Goal: Task Accomplishment & Management: Manage account settings

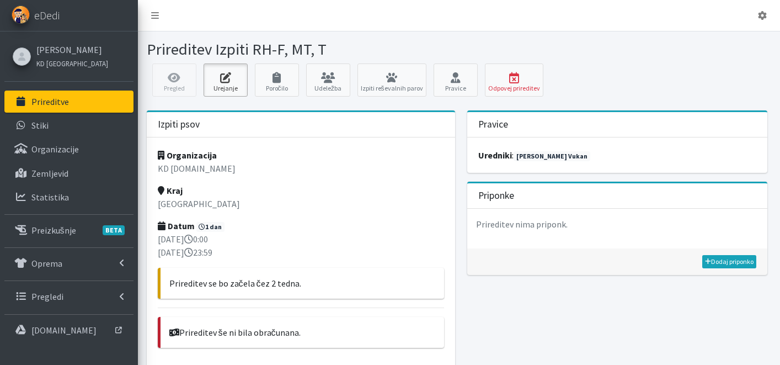
click at [238, 87] on link "Urejanje" at bounding box center [225, 79] width 44 height 33
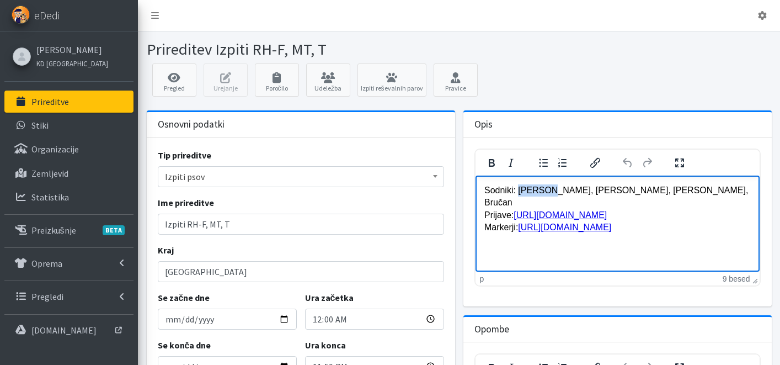
drag, startPoint x: 543, startPoint y: 191, endPoint x: 518, endPoint y: 194, distance: 24.5
click at [518, 194] on p "Sodniki: [PERSON_NAME], [PERSON_NAME], [PERSON_NAME], Bručan Prijave: [URL][DOM…" at bounding box center [617, 209] width 266 height 50
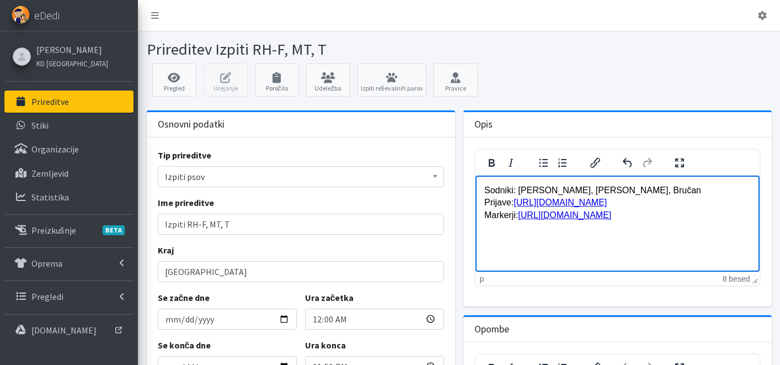
scroll to position [226, 0]
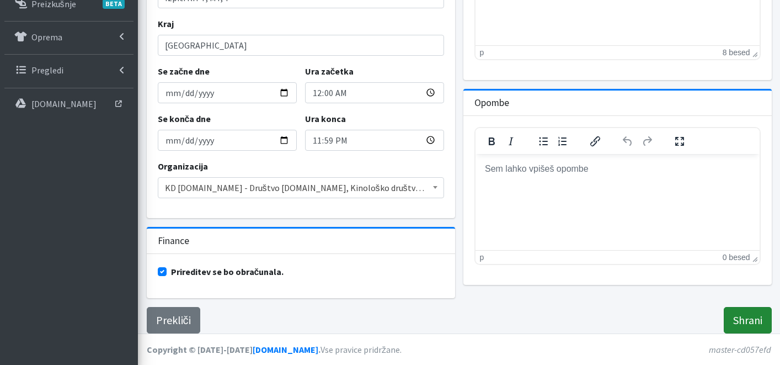
click at [757, 310] on input "Shrani" at bounding box center [748, 320] width 48 height 26
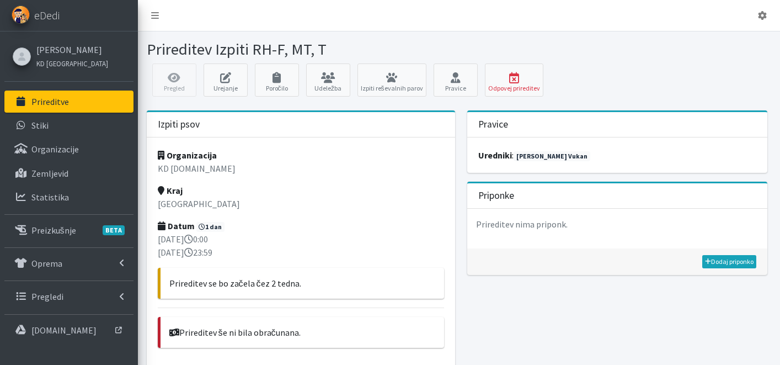
click at [88, 105] on link "Prireditve" at bounding box center [68, 101] width 129 height 22
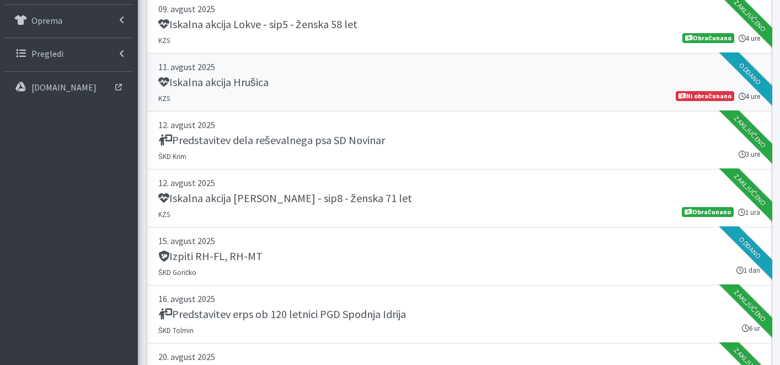
scroll to position [200, 0]
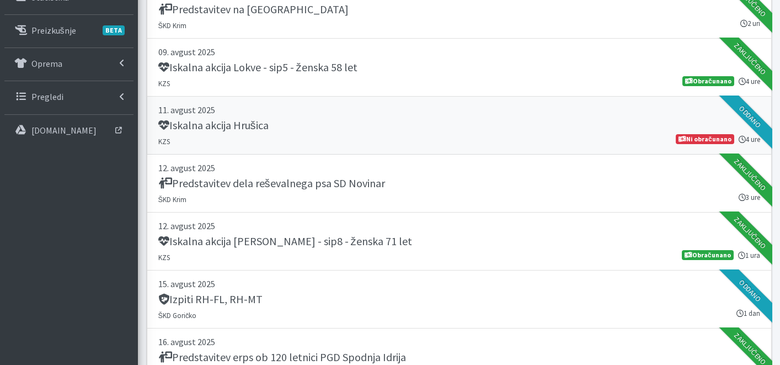
click at [334, 121] on div "Iskalna akcija Hrušica" at bounding box center [459, 126] width 602 height 15
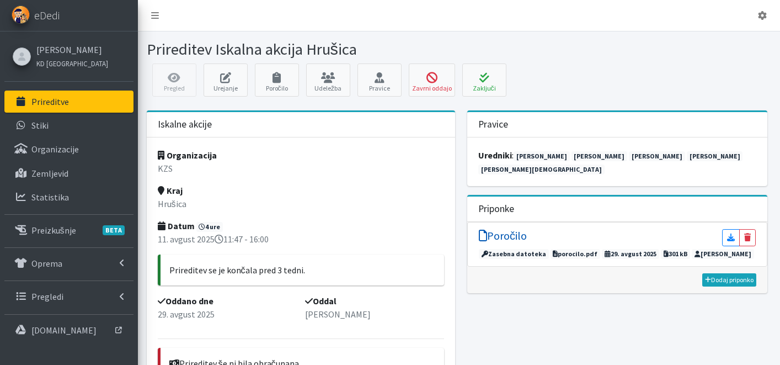
click at [505, 229] on h5 "Poročilo" at bounding box center [503, 235] width 48 height 13
click at [476, 81] on icon at bounding box center [483, 77] width 37 height 11
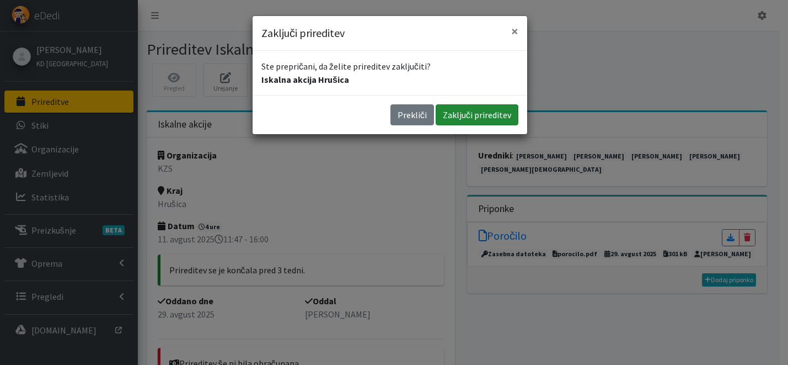
click at [471, 114] on button "Zaključi prireditev" at bounding box center [477, 114] width 83 height 21
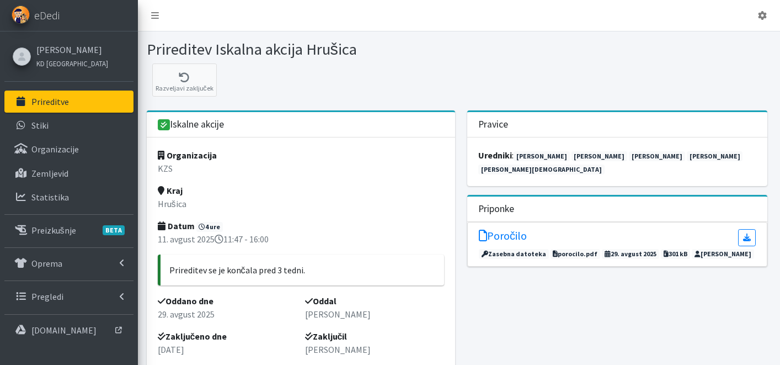
click at [62, 106] on p "Prireditve" at bounding box center [49, 101] width 37 height 11
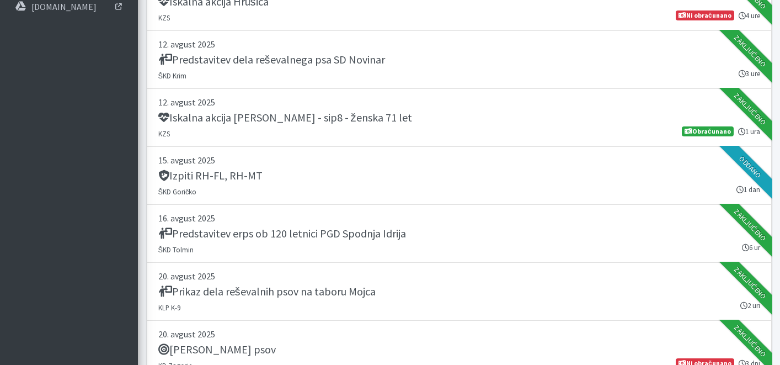
scroll to position [590, 0]
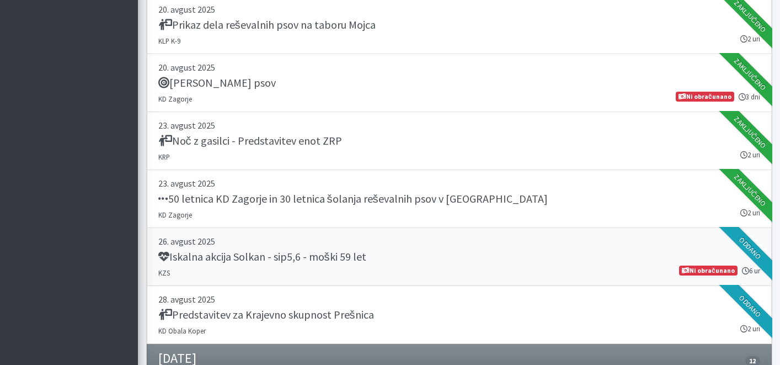
click at [324, 261] on h5 "Iskalna akcija Solkan - sip5,6 - moški 59 let" at bounding box center [262, 256] width 208 height 13
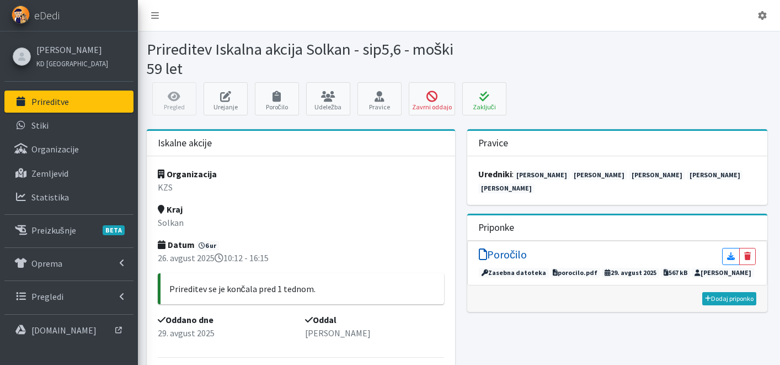
click at [522, 248] on h5 "Poročilo" at bounding box center [503, 254] width 48 height 13
click at [484, 103] on button "Zaključi" at bounding box center [484, 98] width 44 height 33
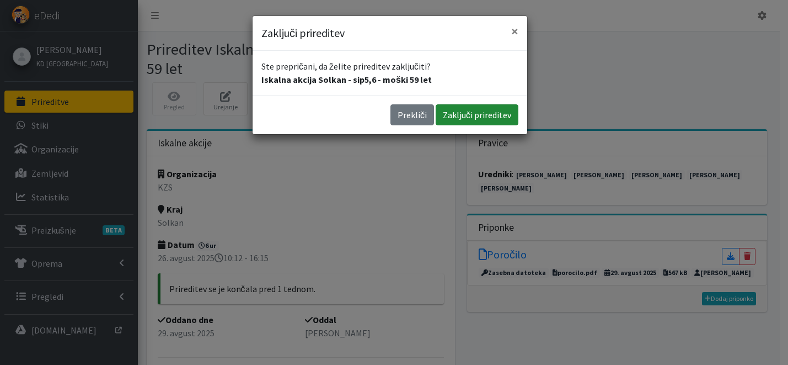
click at [497, 119] on button "Zaključi prireditev" at bounding box center [477, 114] width 83 height 21
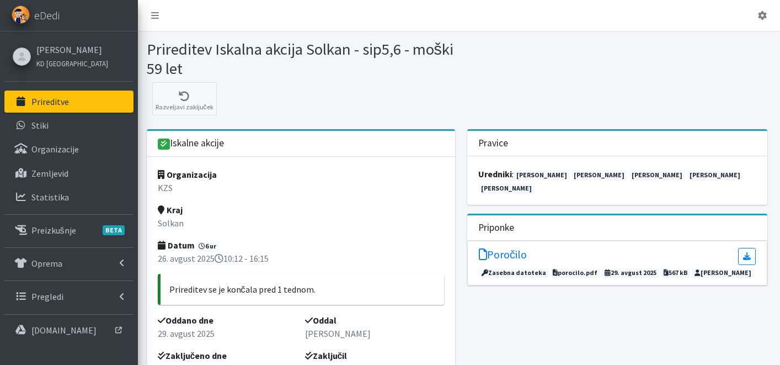
click at [109, 96] on link "Prireditve" at bounding box center [68, 101] width 129 height 22
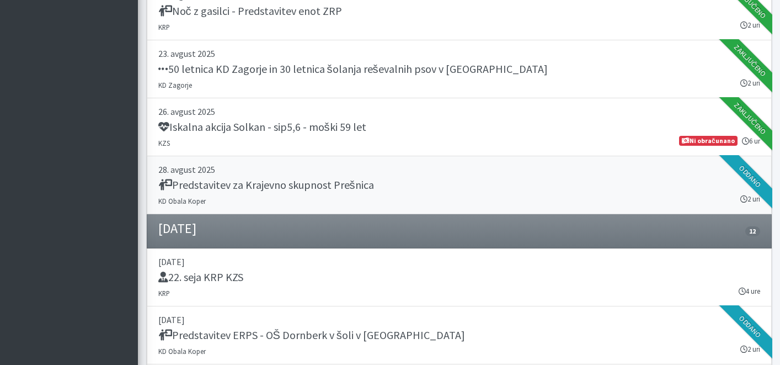
scroll to position [741, 0]
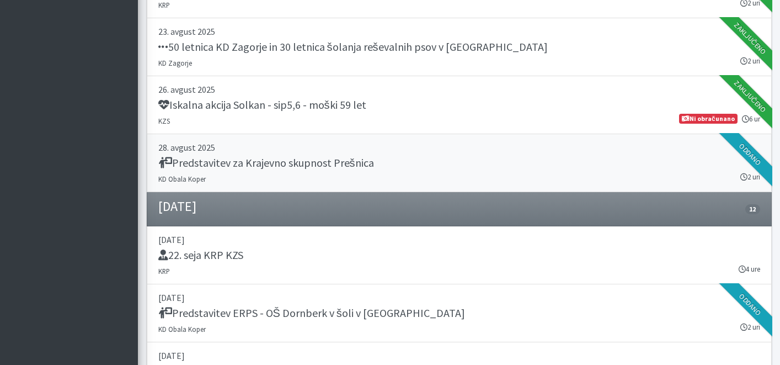
click at [325, 168] on h5 "Predstavitev za Krajevno skupnost Prešnica" at bounding box center [266, 162] width 216 height 13
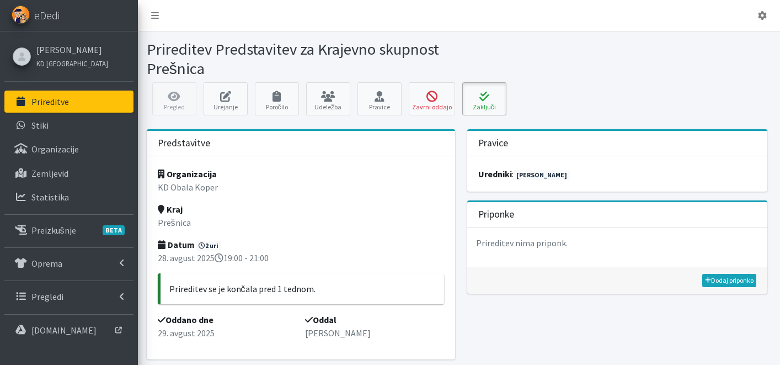
click at [476, 103] on button "Zaključi" at bounding box center [484, 98] width 44 height 33
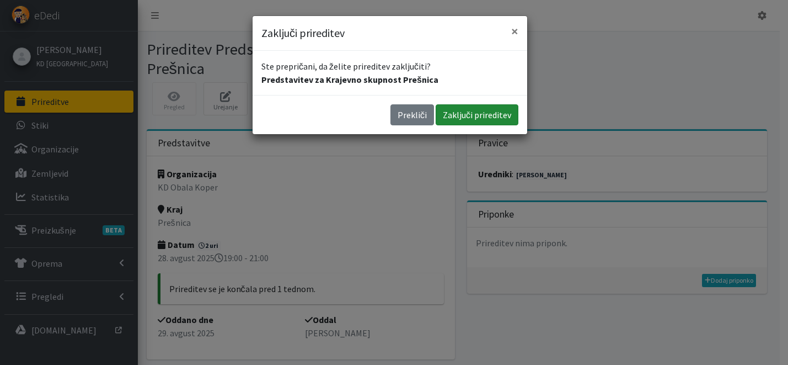
click at [497, 117] on button "Zaključi prireditev" at bounding box center [477, 114] width 83 height 21
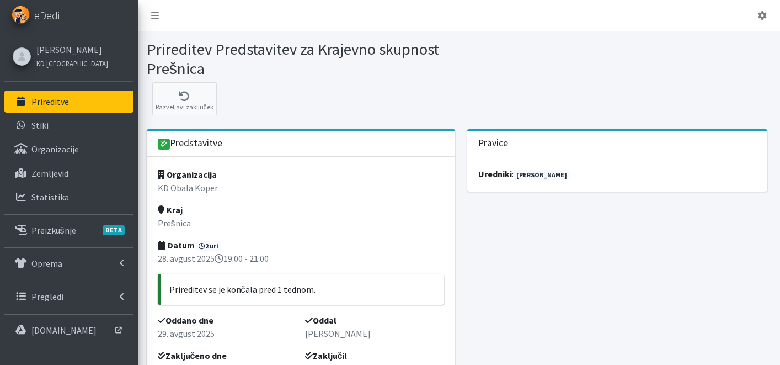
click at [89, 101] on link "Prireditve" at bounding box center [68, 101] width 129 height 22
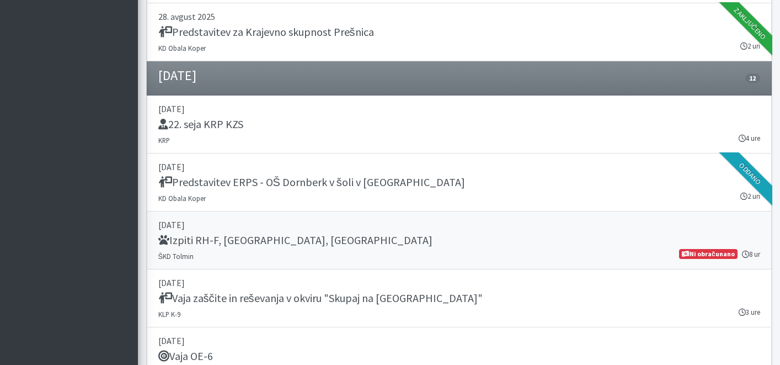
scroll to position [875, 0]
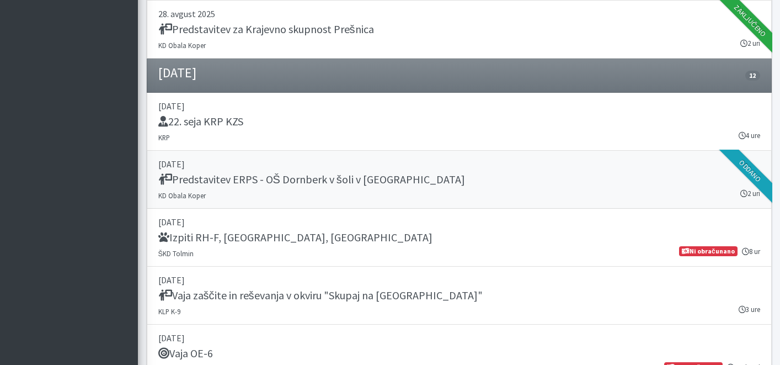
click at [413, 194] on link "[DATE] Predstavitev ERPS - OŠ Dornberk v šoli v naravi KD Obala Koper 2 uri [GE…" at bounding box center [459, 180] width 625 height 58
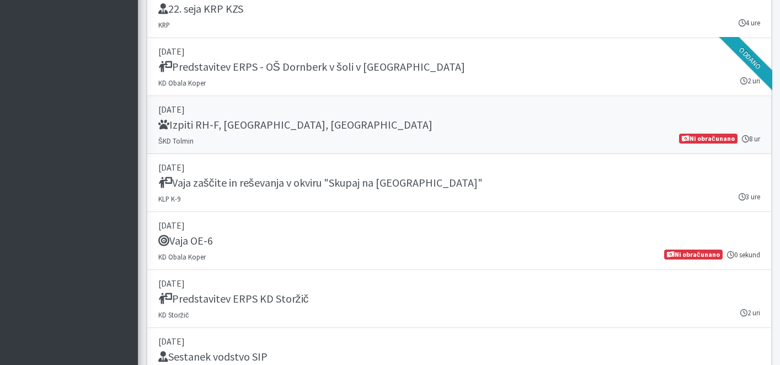
scroll to position [1004, 0]
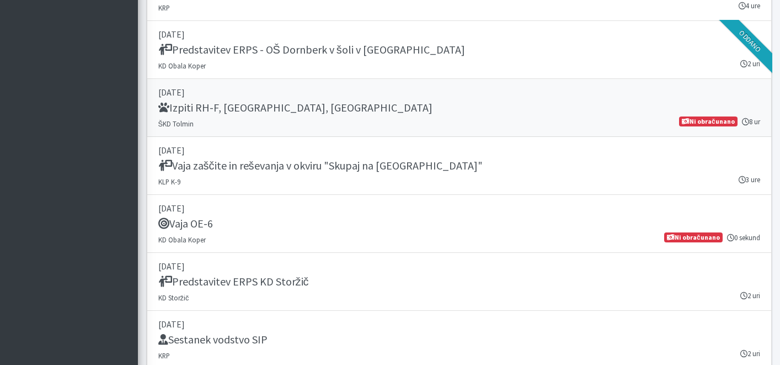
click at [346, 126] on link "06. september 2025 Izpiti RH-F, FL, MT ŠKD Tolmin 8 ur Ni obračunano" at bounding box center [459, 108] width 625 height 58
click at [302, 161] on h5 "Vaja zaščite in reševanja v okviru "Skupaj na Lisco"" at bounding box center [320, 165] width 324 height 13
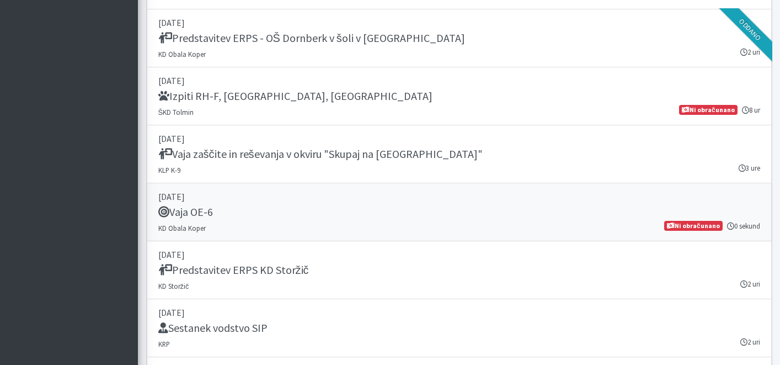
scroll to position [1017, 0]
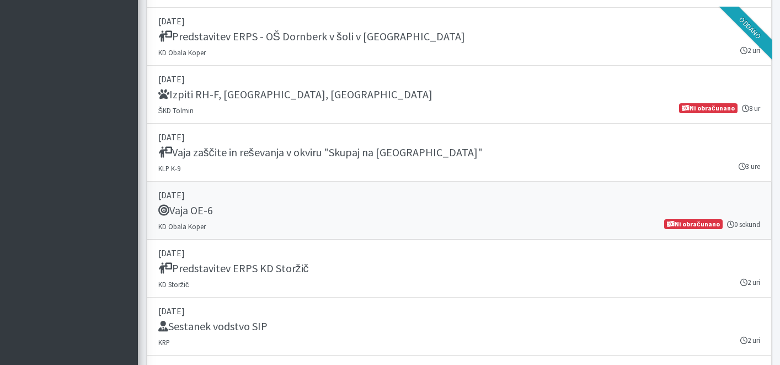
click at [350, 205] on div "Vaja OE-6" at bounding box center [459, 210] width 602 height 15
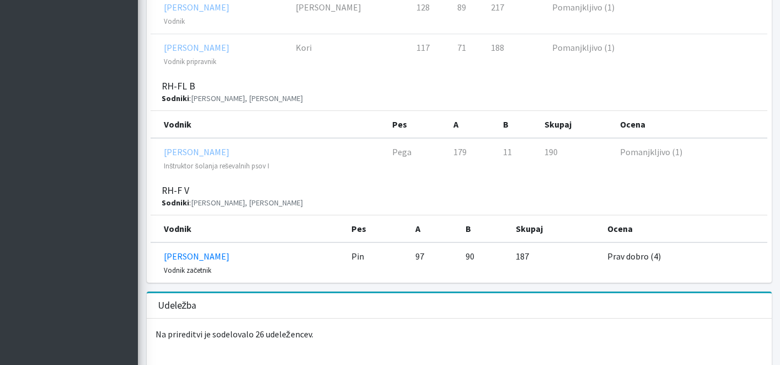
scroll to position [1577, 0]
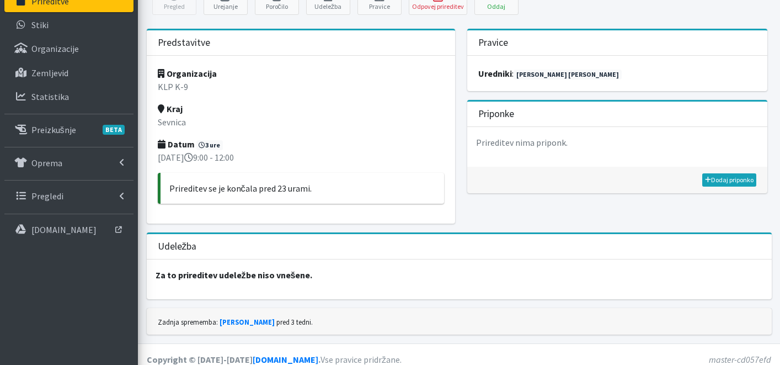
scroll to position [110, 0]
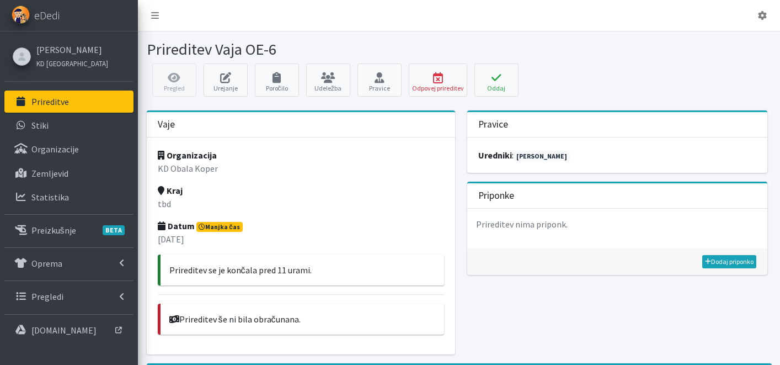
click at [55, 106] on p "Prireditve" at bounding box center [49, 101] width 37 height 11
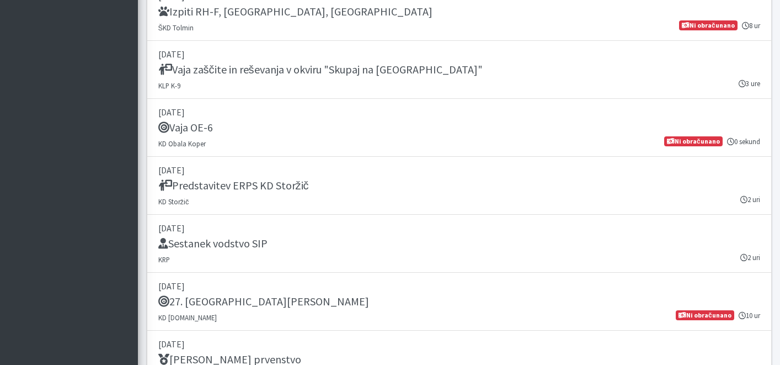
scroll to position [1106, 0]
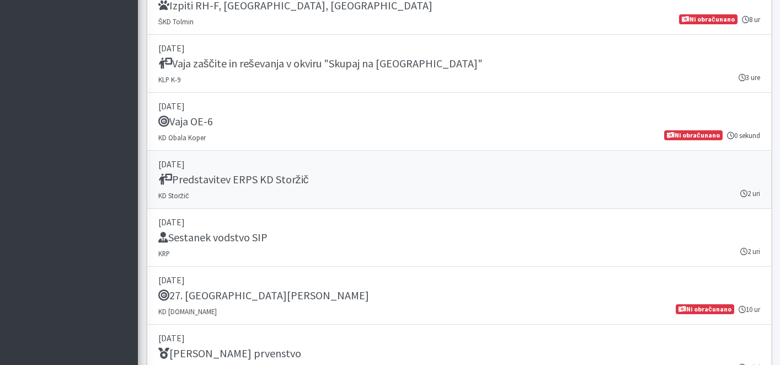
click at [372, 175] on div "Predstavitev ERPS KD Storžič" at bounding box center [459, 180] width 602 height 15
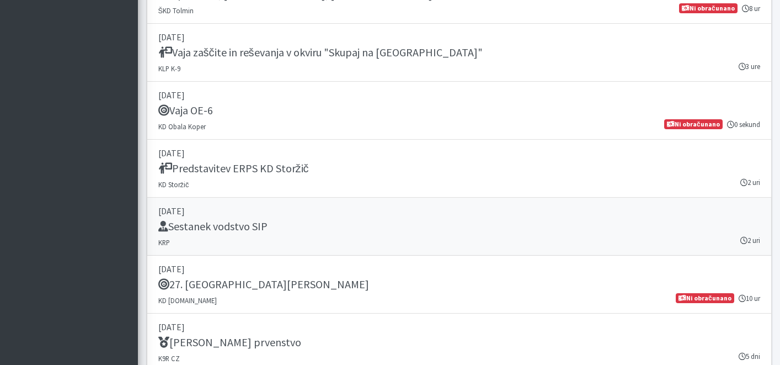
scroll to position [1134, 0]
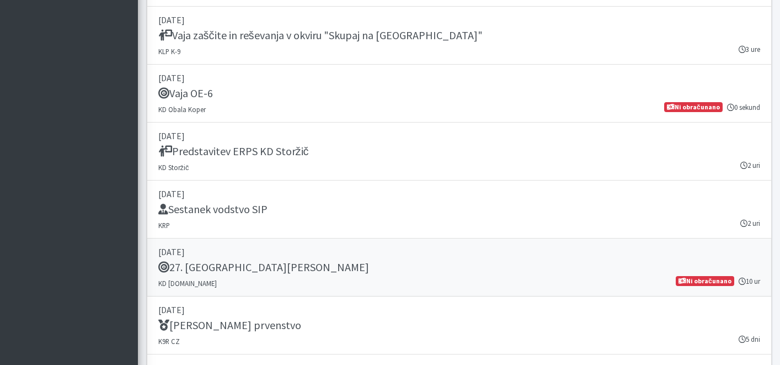
click at [304, 258] on link "13. september 2025 27. Memorial Boža Talana KD SAR.SI 10 ur Ni obračunano" at bounding box center [459, 267] width 625 height 58
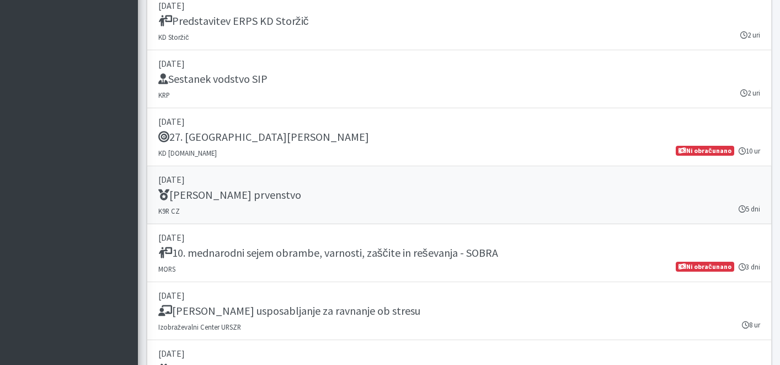
scroll to position [1266, 0]
click at [267, 198] on h5 "IRO Svetovno prvenstvo" at bounding box center [229, 193] width 143 height 13
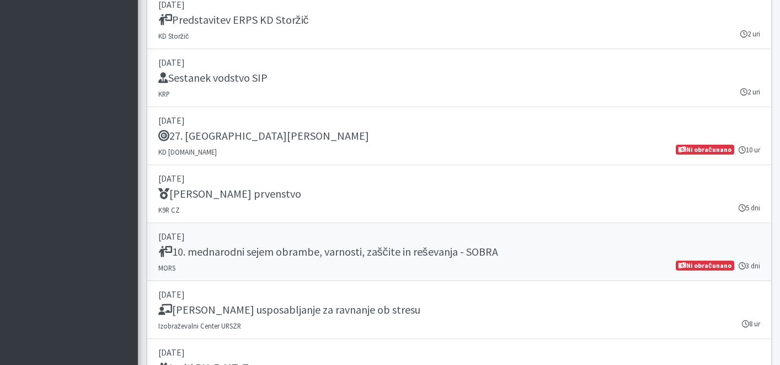
click at [323, 235] on p "[DATE]" at bounding box center [459, 235] width 602 height 13
